Goal: Transaction & Acquisition: Purchase product/service

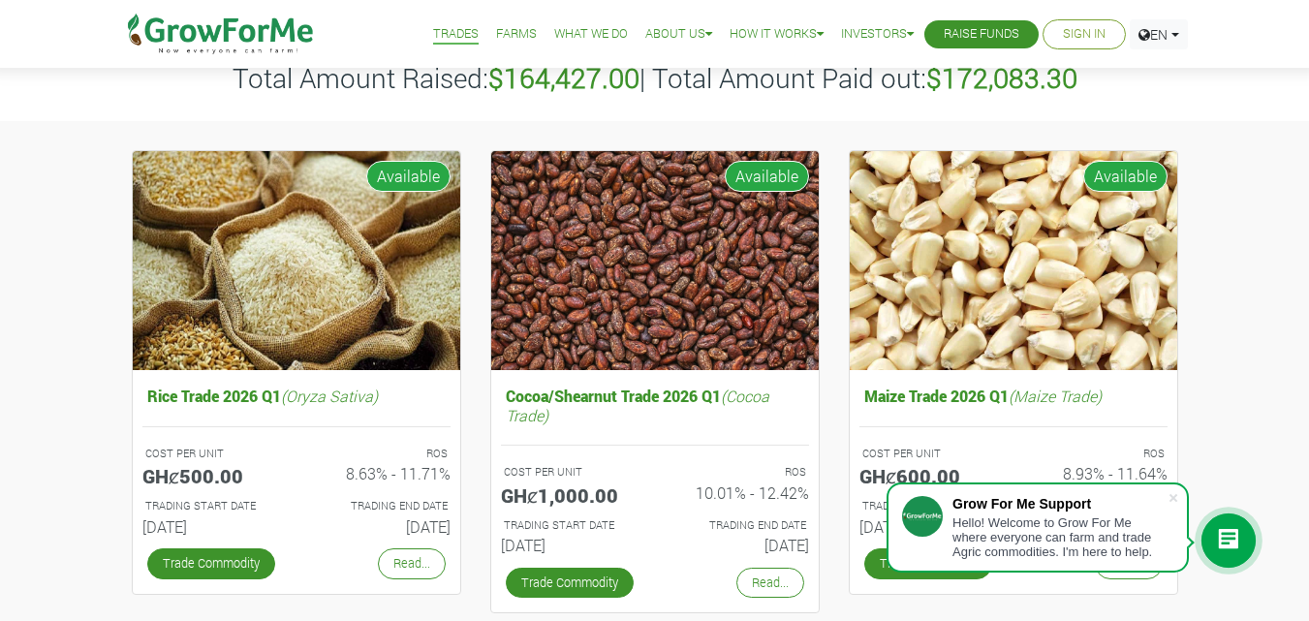
scroll to position [239, 0]
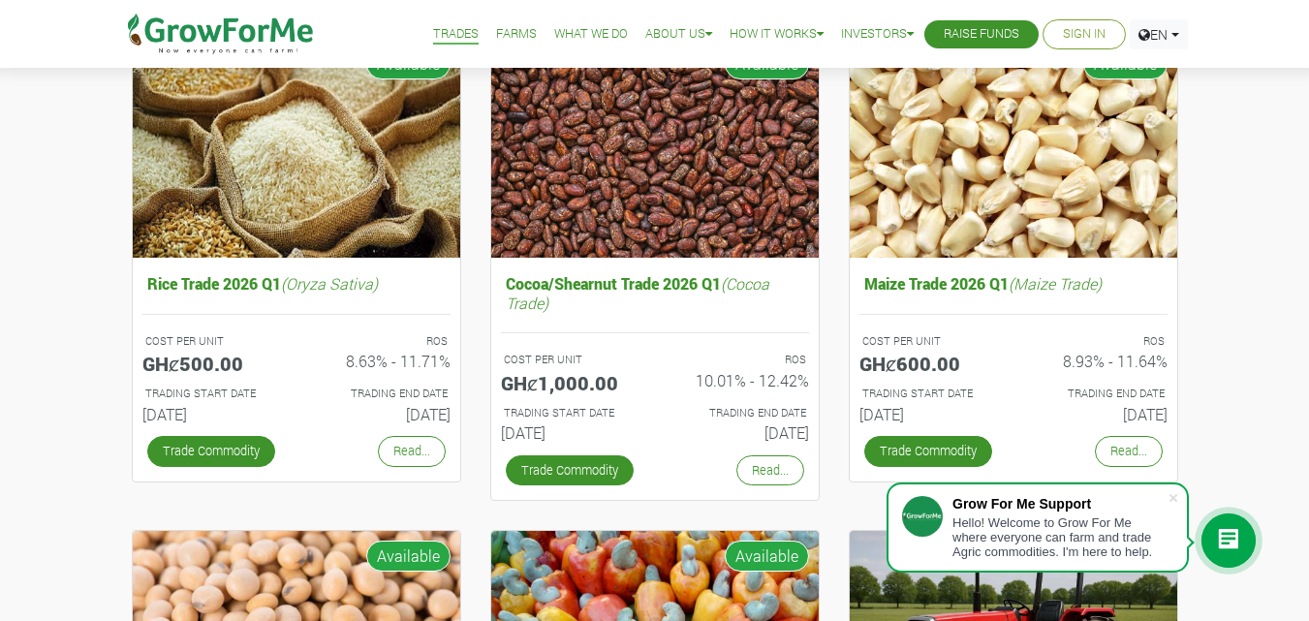
click at [1083, 44] on link "Sign In" at bounding box center [1084, 34] width 43 height 20
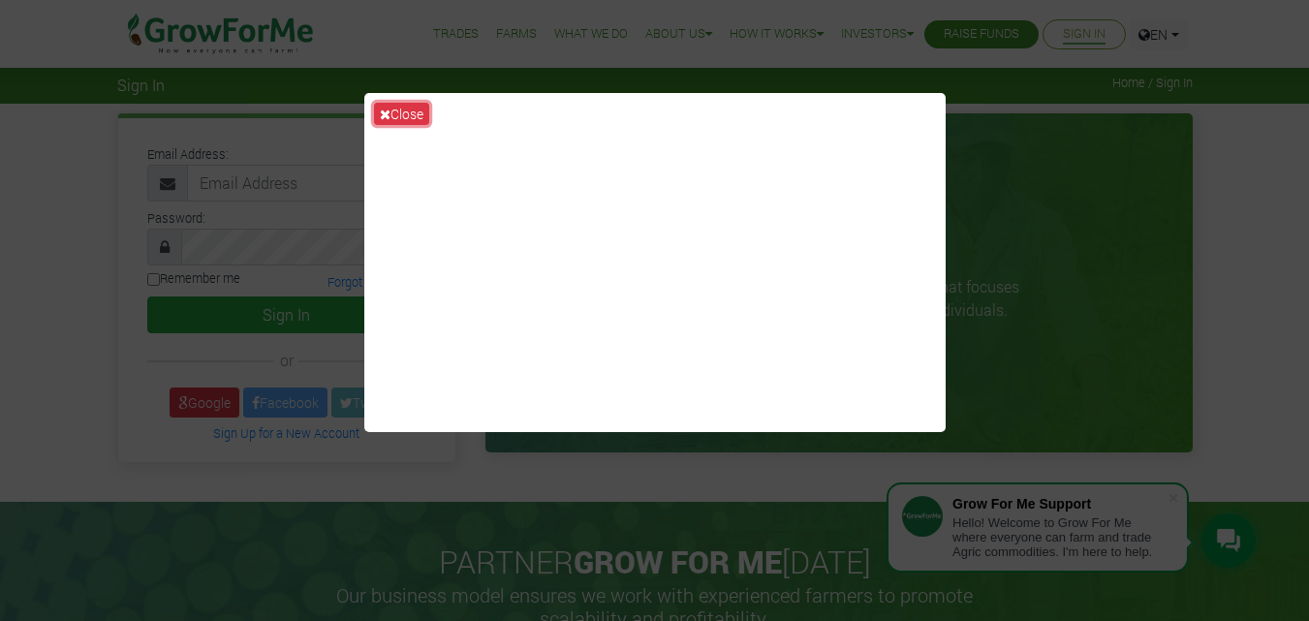
click at [420, 111] on button "Close" at bounding box center [401, 114] width 55 height 22
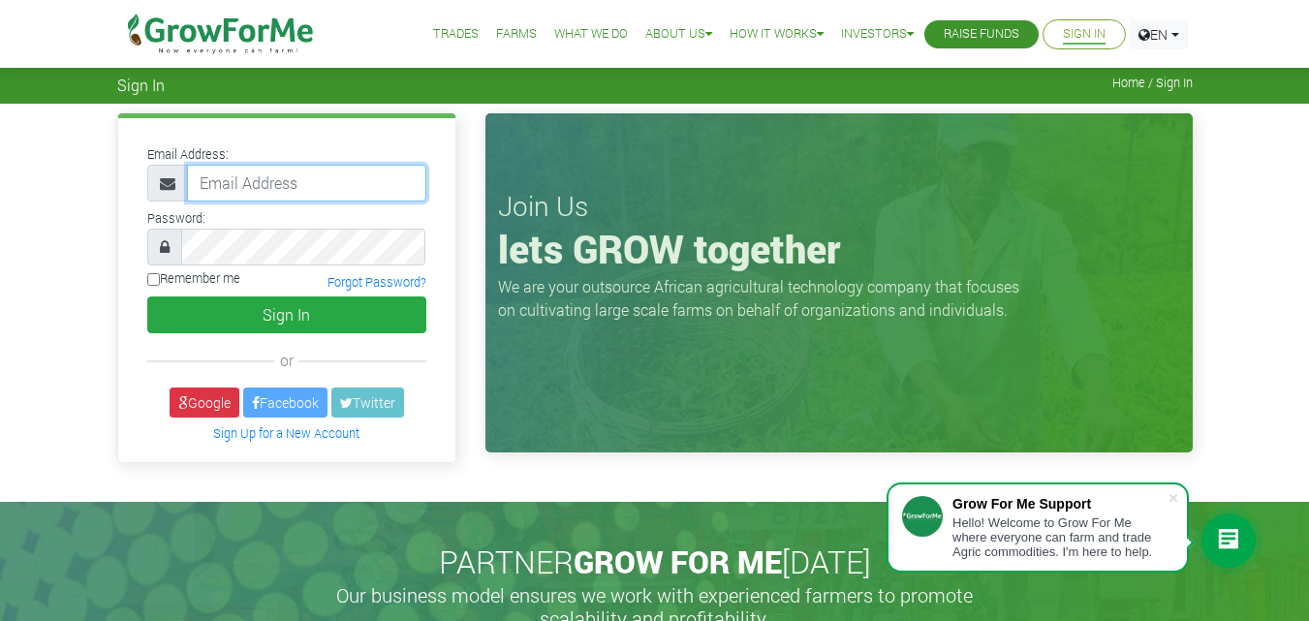
click at [300, 184] on input "email" at bounding box center [306, 183] width 239 height 37
type input "buzungu20@gmail.com"
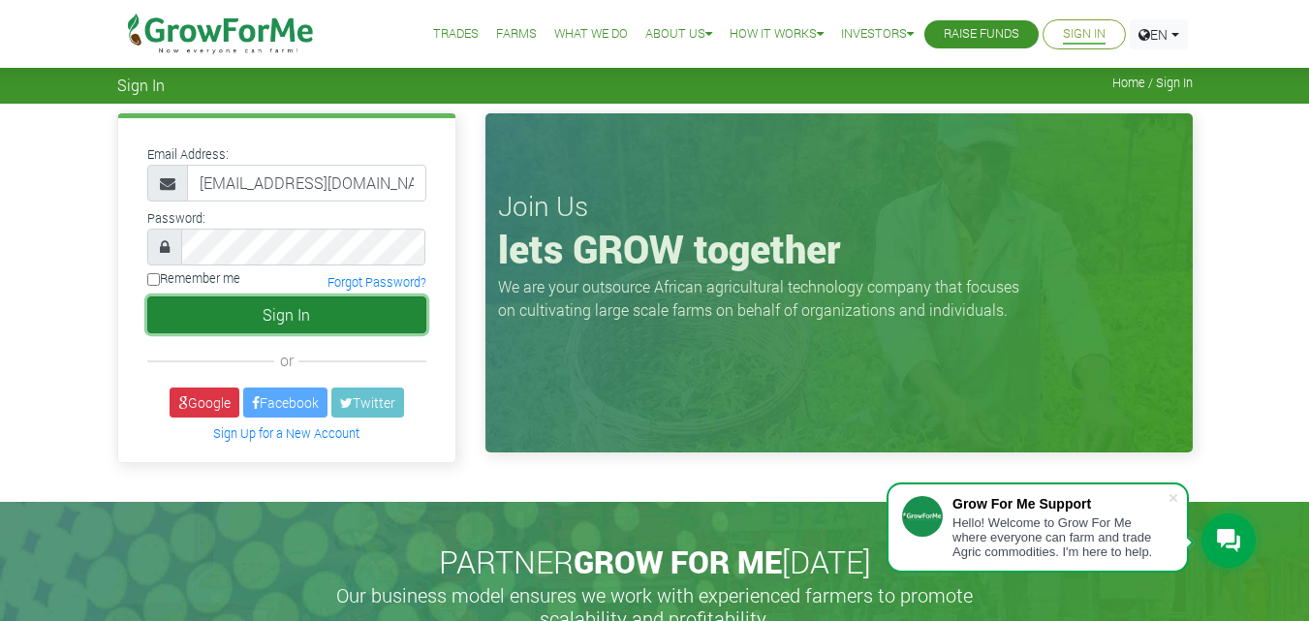
click at [318, 328] on button "Sign In" at bounding box center [286, 315] width 279 height 37
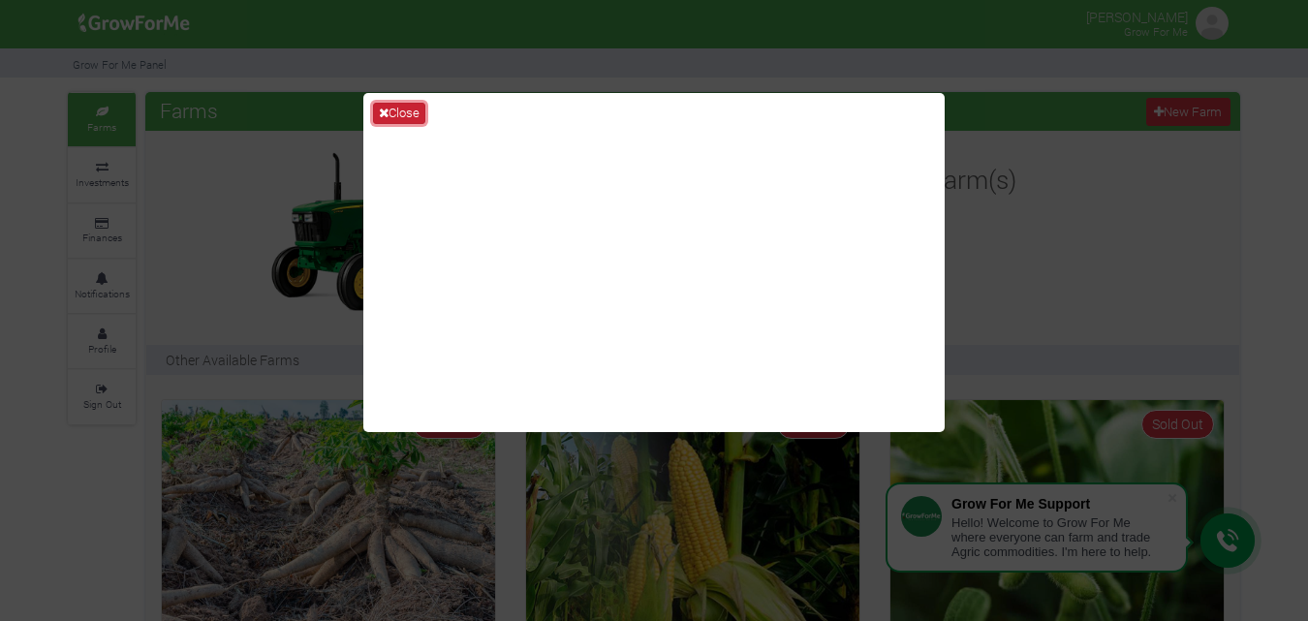
click at [405, 114] on button "Close" at bounding box center [399, 113] width 52 height 21
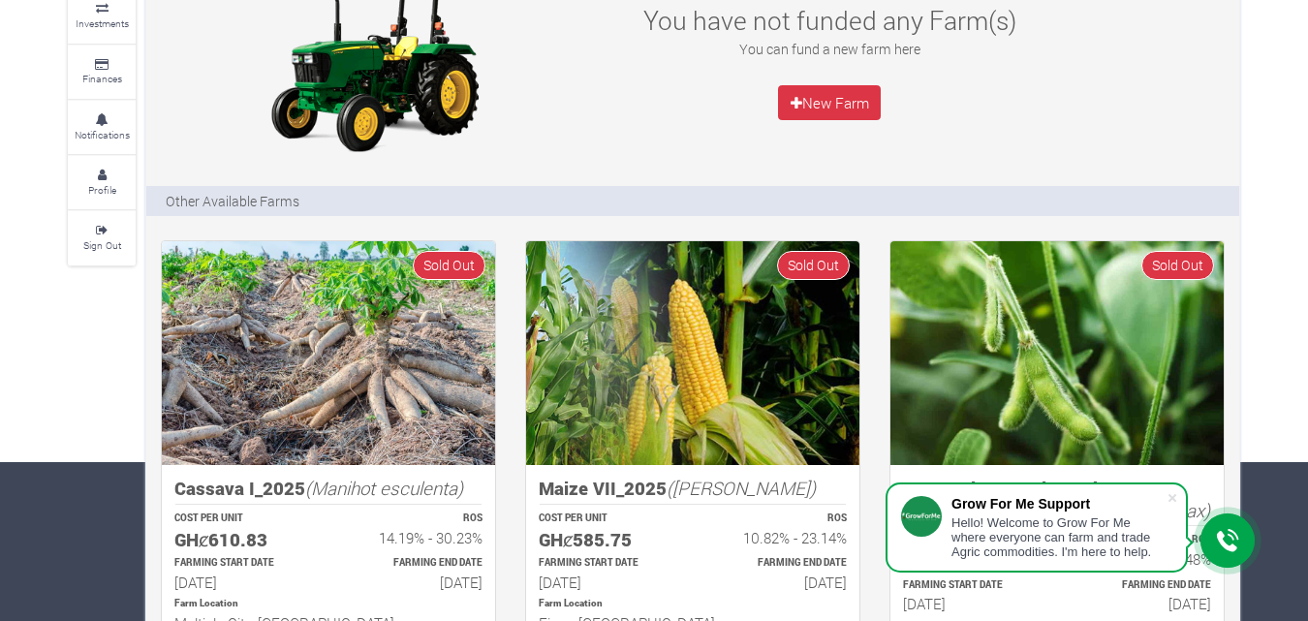
scroll to position [156, 0]
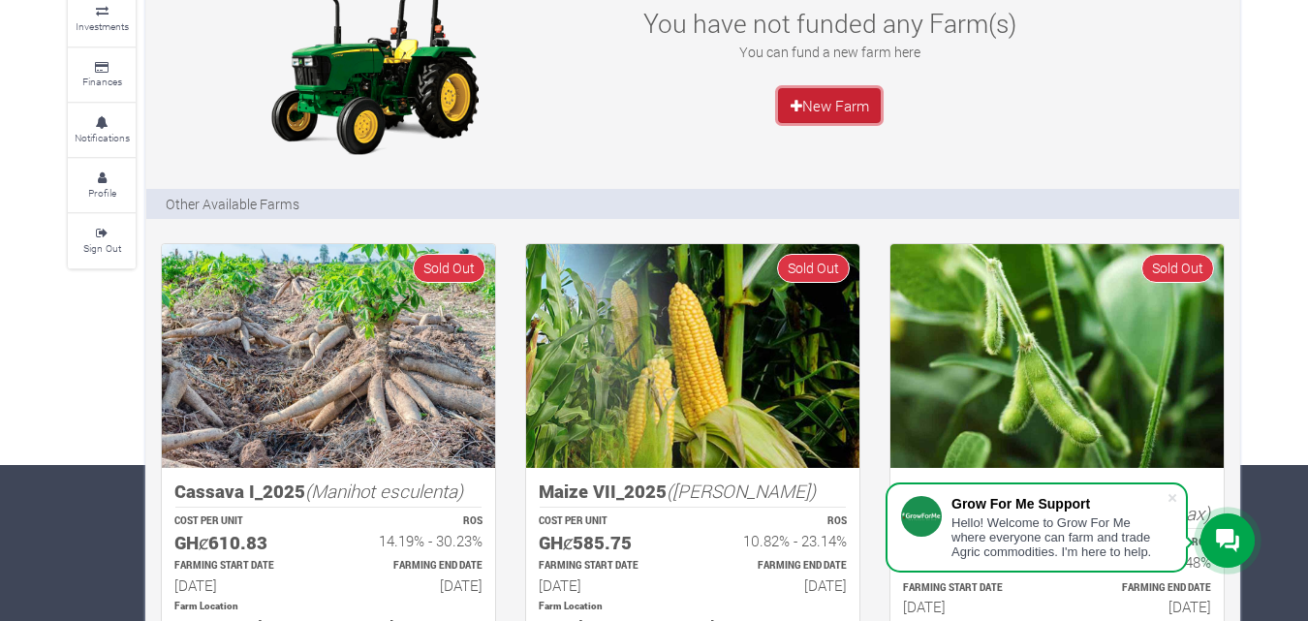
click at [816, 109] on link "New Farm" at bounding box center [829, 105] width 103 height 35
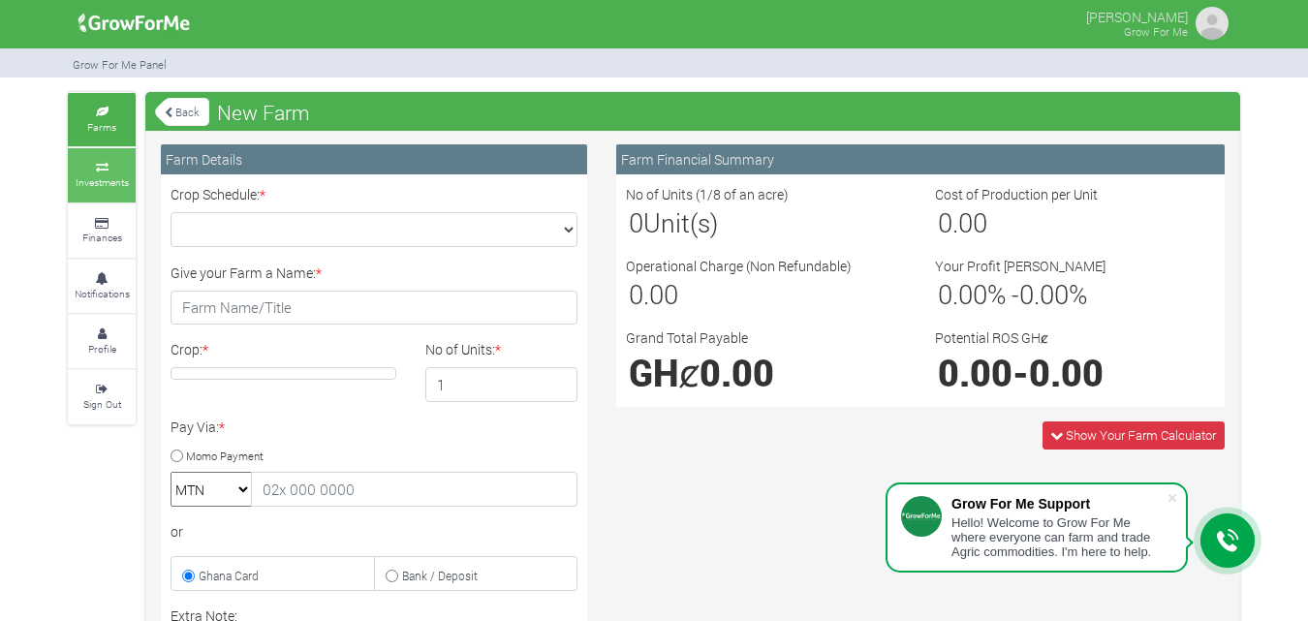
click at [111, 173] on link "Investments" at bounding box center [102, 174] width 68 height 53
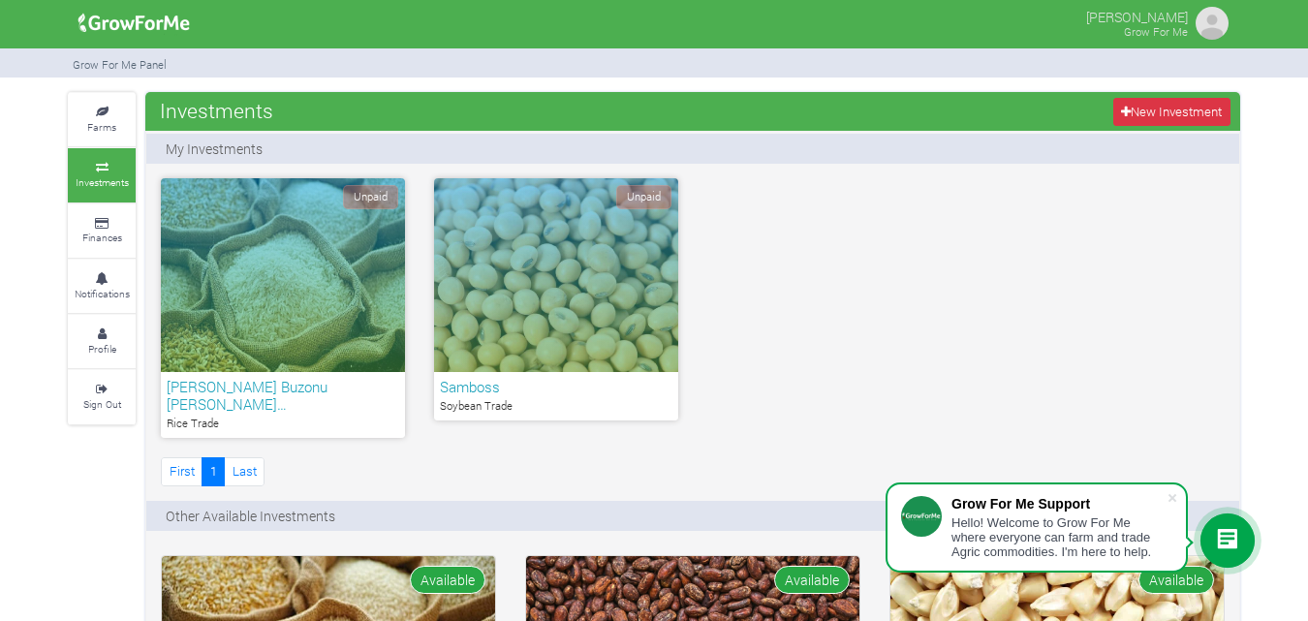
click at [532, 355] on div "Unpaid" at bounding box center [556, 275] width 244 height 194
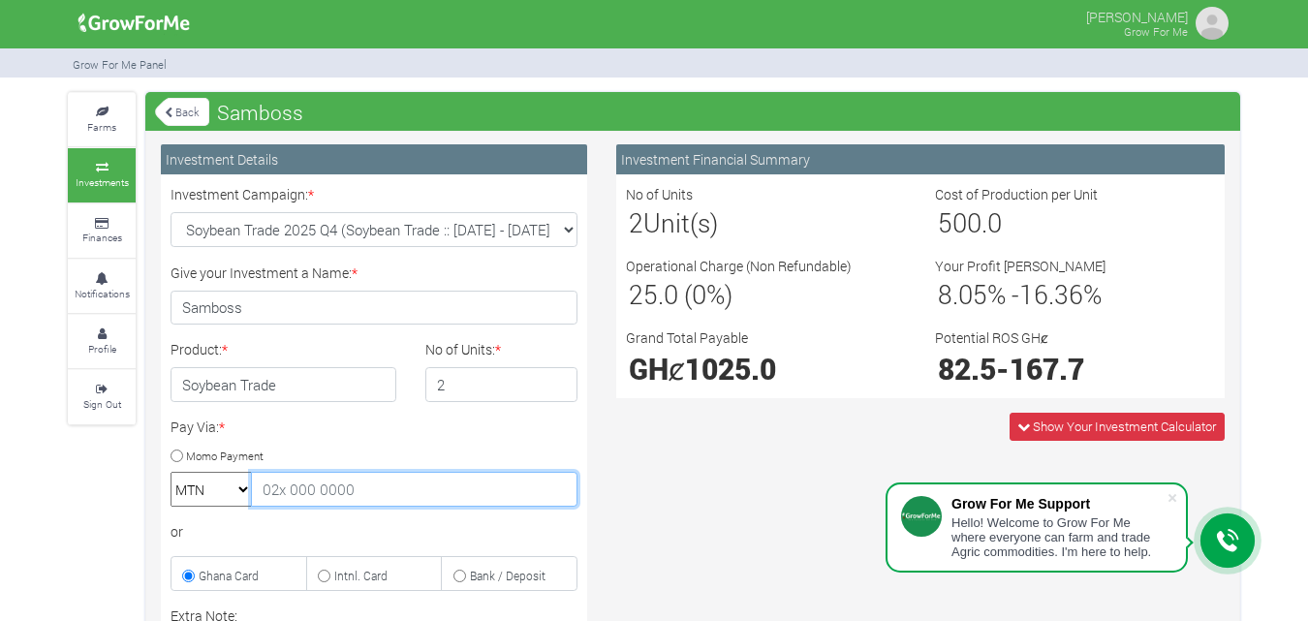
click at [318, 489] on input "text" at bounding box center [414, 489] width 327 height 35
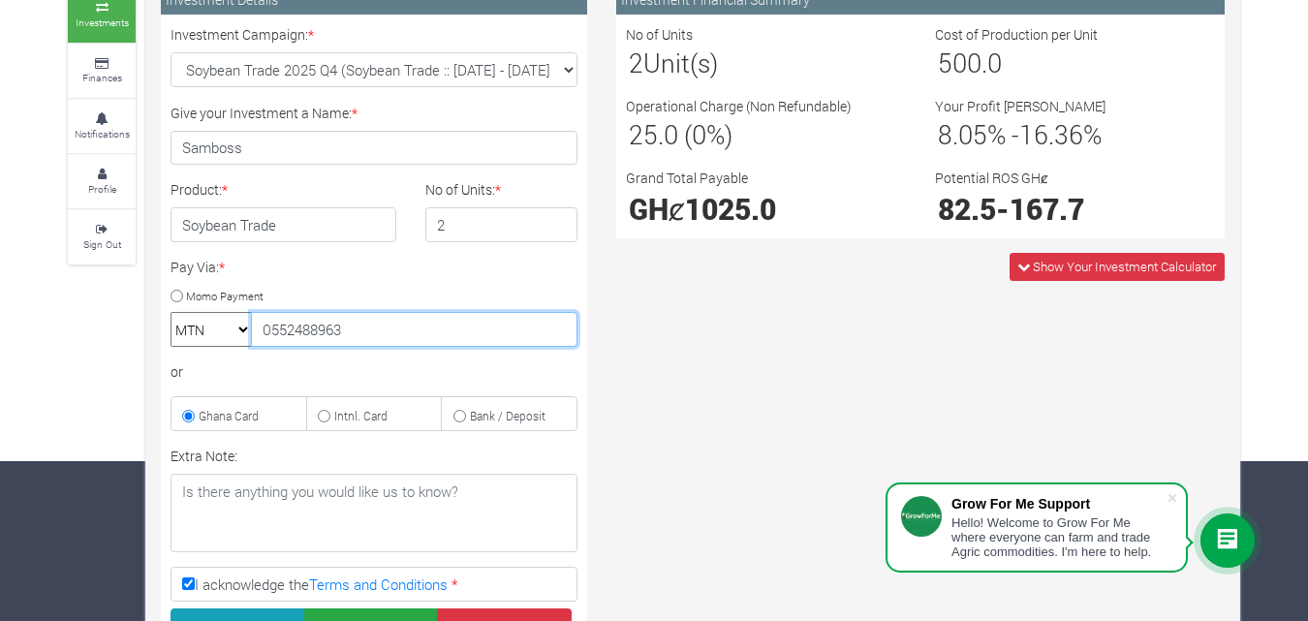
scroll to position [157, 0]
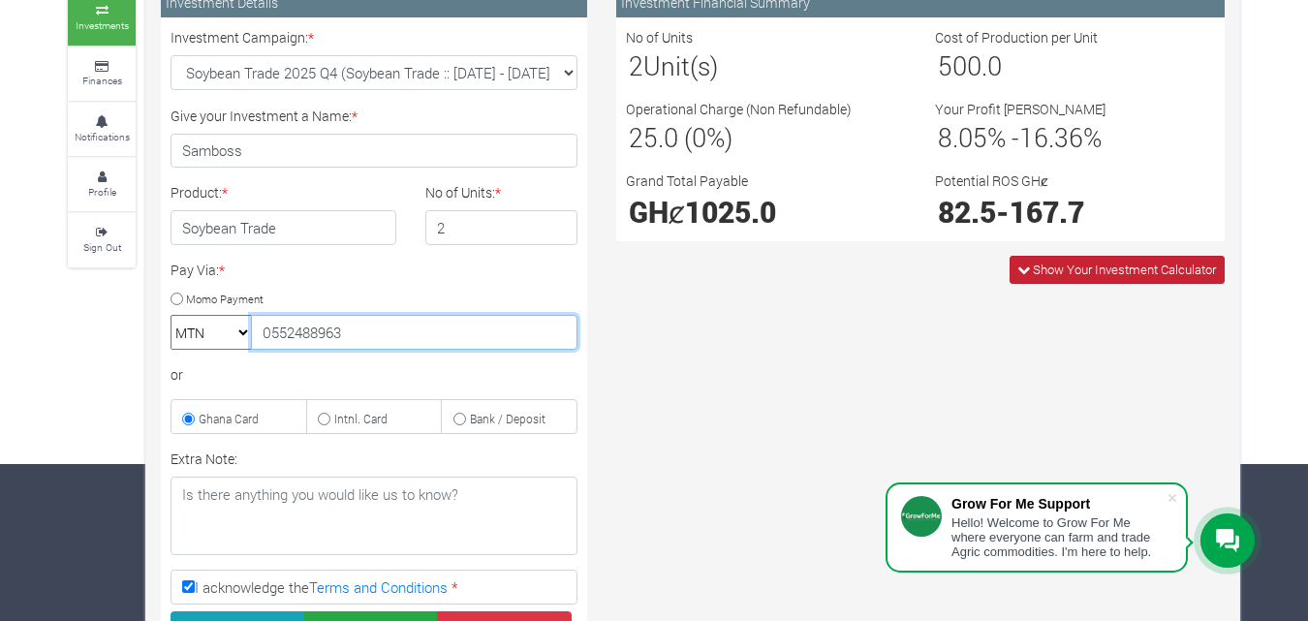
type input "0552488963"
click at [1047, 264] on span "Show Your Investment Calculator" at bounding box center [1124, 269] width 183 height 17
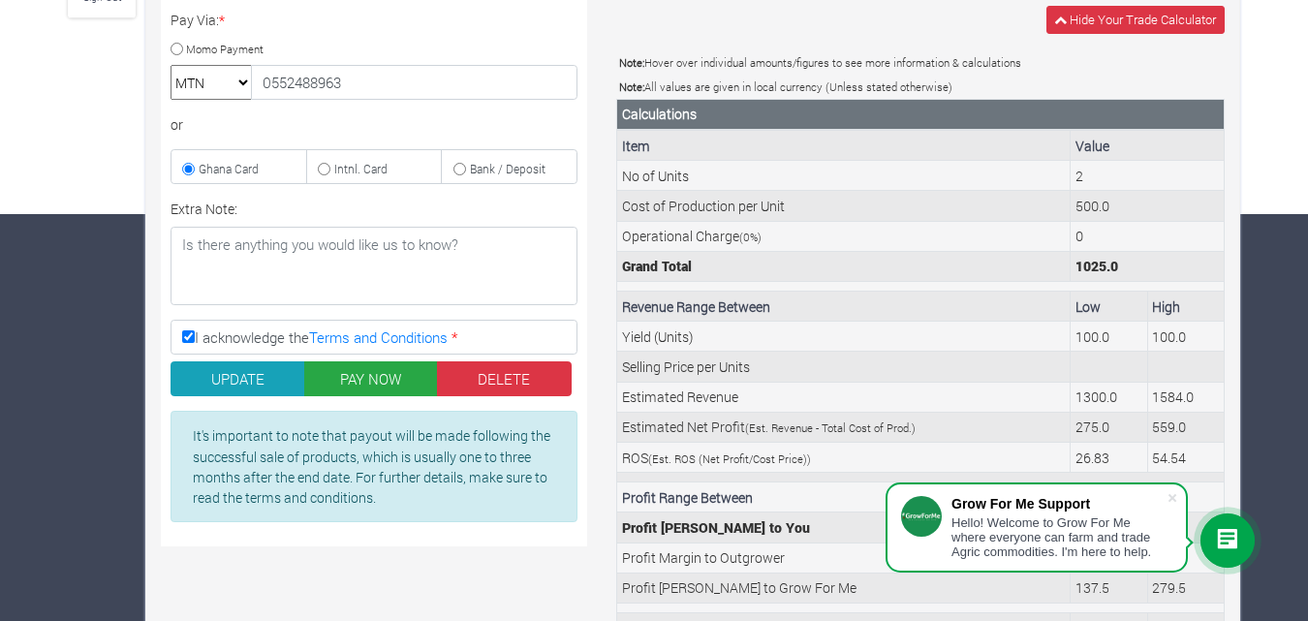
scroll to position [433, 0]
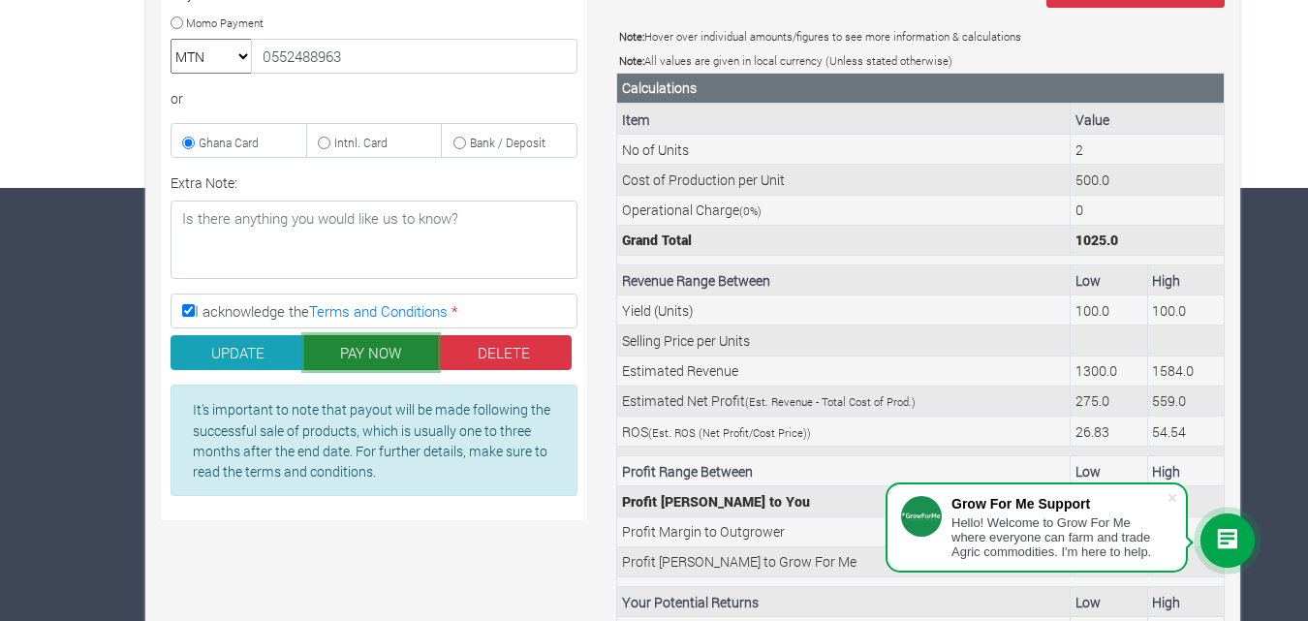
click at [360, 348] on button "PAY NOW" at bounding box center [371, 352] width 135 height 35
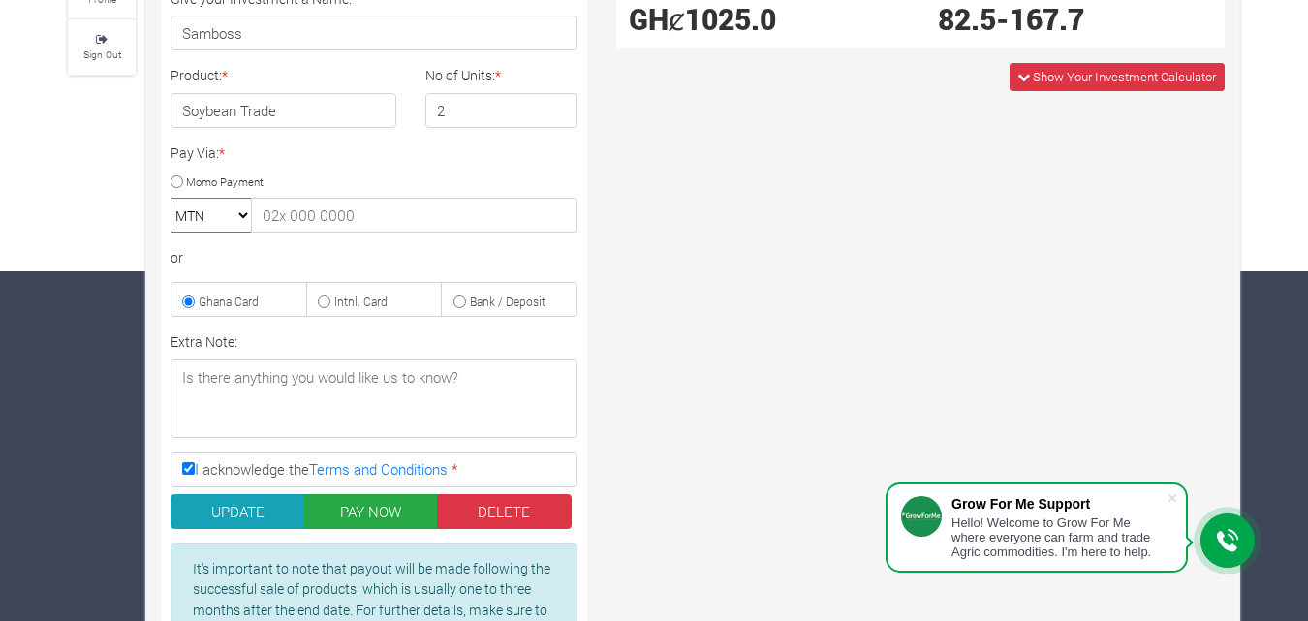
scroll to position [451, 0]
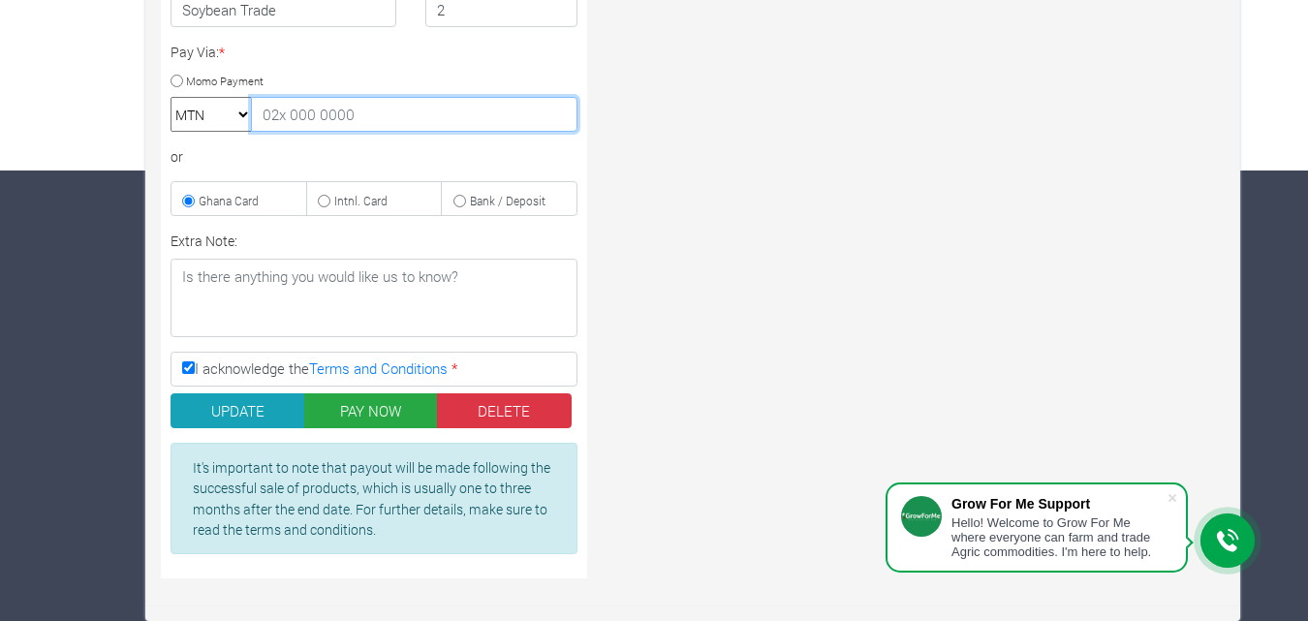
click at [343, 110] on input "text" at bounding box center [414, 114] width 327 height 35
type input "0544442109"
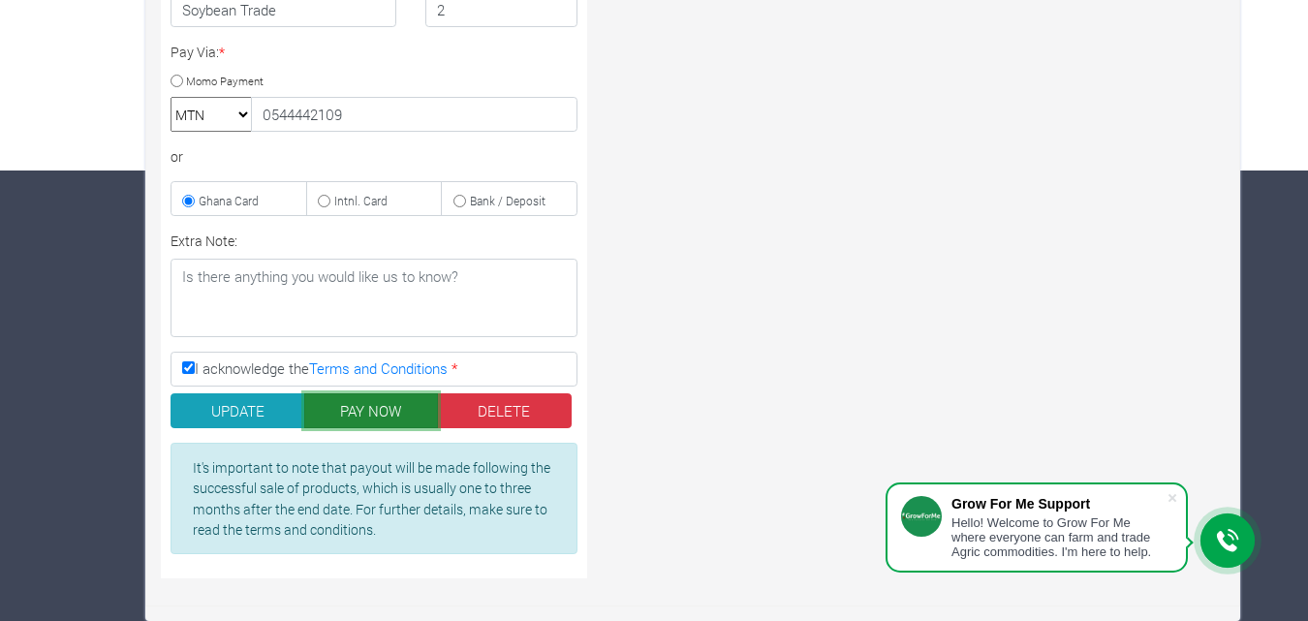
click at [366, 410] on button "PAY NOW" at bounding box center [371, 410] width 135 height 35
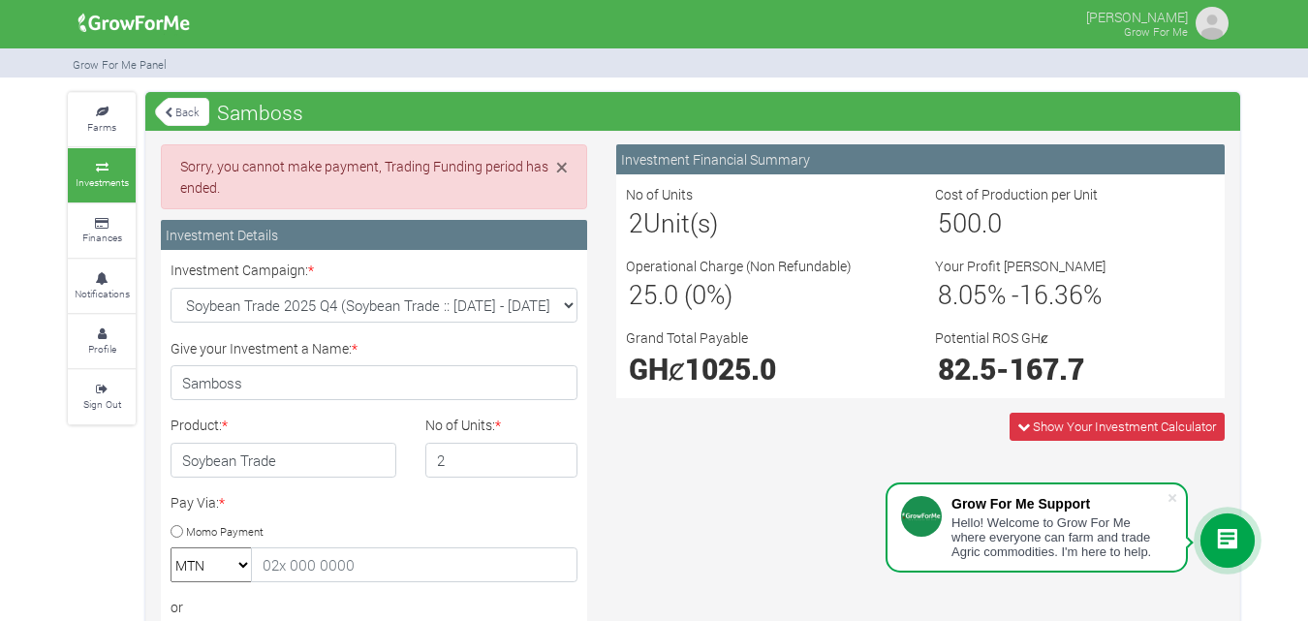
click at [192, 112] on link "Back" at bounding box center [182, 112] width 54 height 32
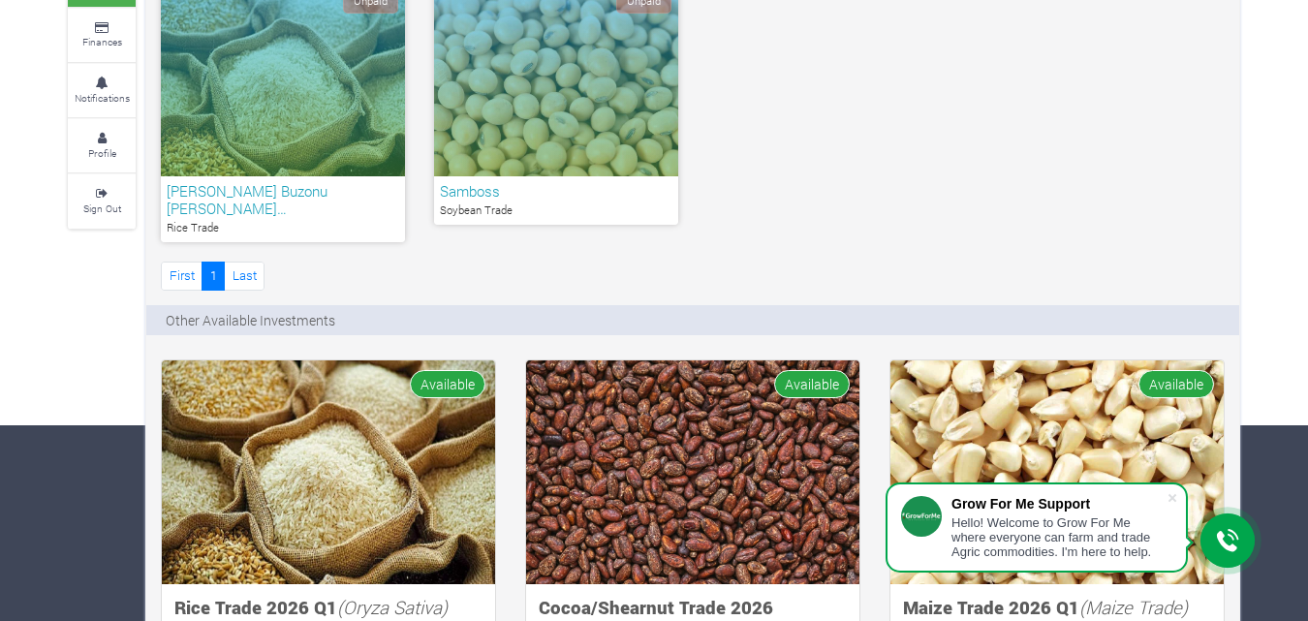
scroll to position [136, 0]
